Goal: Transaction & Acquisition: Purchase product/service

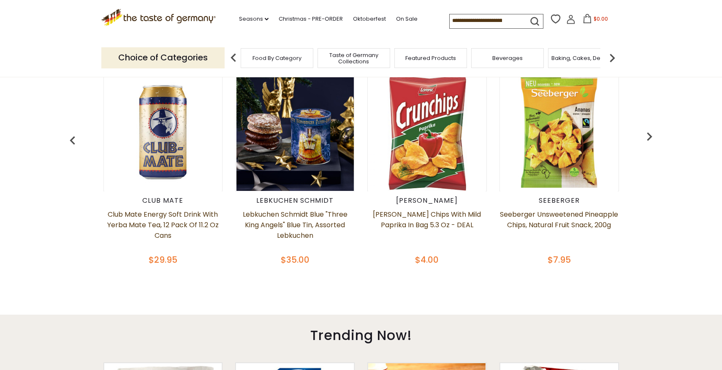
scroll to position [155, 0]
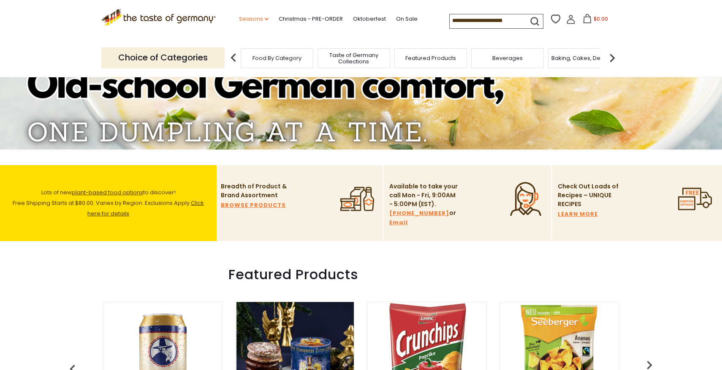
click at [239, 20] on link "Seasons dropdown_arrow" at bounding box center [254, 18] width 30 height 9
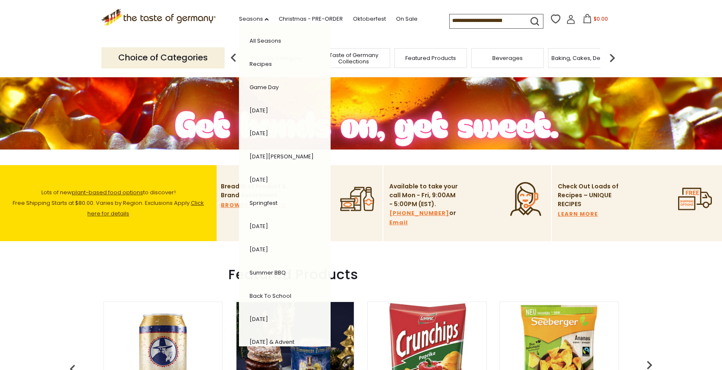
click at [75, 18] on section ".st0{fill:#EDD300;} .st1{fill:#D33E21;} .st0{fill:#EDD300;} .st1{fill:#D33E21;}…" at bounding box center [361, 19] width 722 height 39
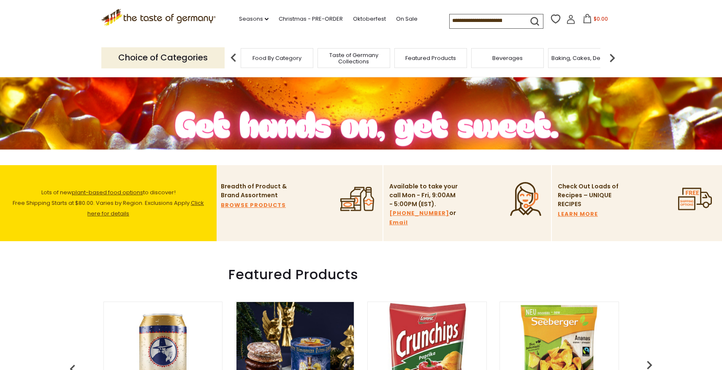
click at [499, 55] on span "Beverages" at bounding box center [507, 58] width 30 height 6
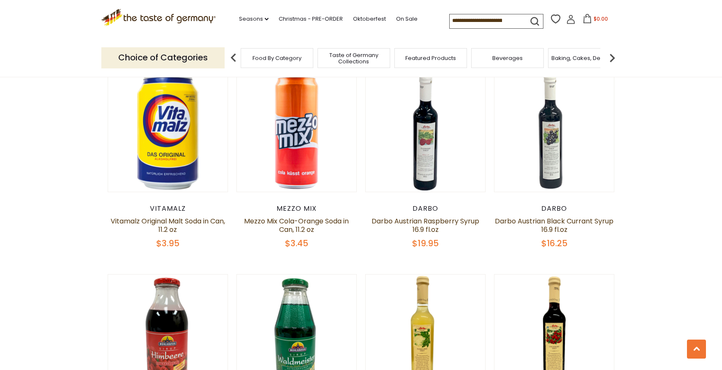
scroll to position [898, 0]
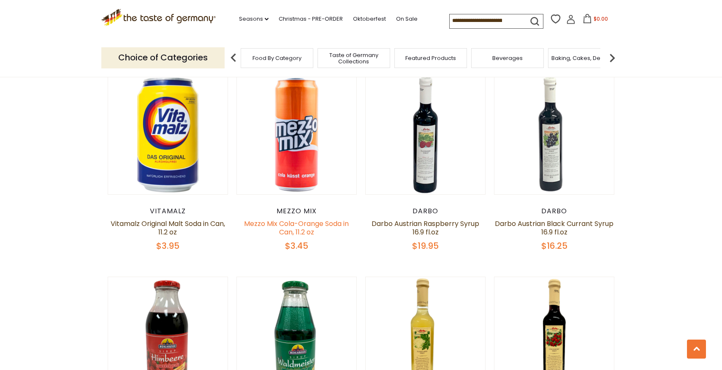
click at [308, 219] on link "Mezzo Mix Cola-Orange Soda in Can, 11.2 oz" at bounding box center [296, 228] width 105 height 18
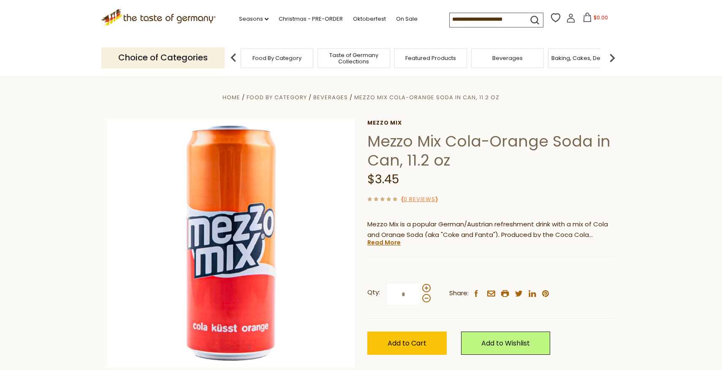
click at [156, 18] on icon ".st0{fill:#EDD300;} .st1{fill:#D33E21;}" at bounding box center [158, 17] width 114 height 17
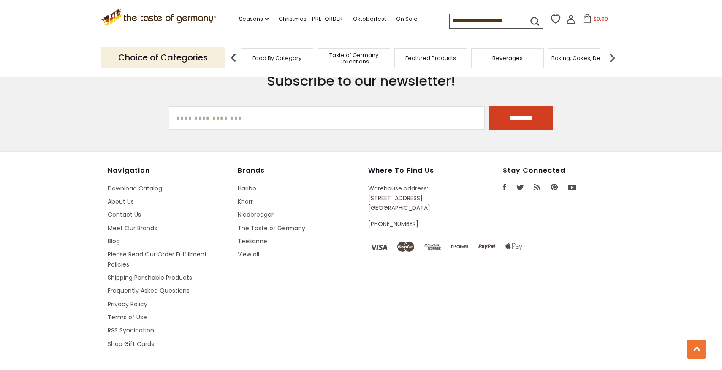
scroll to position [1507, 0]
